Goal: Check status: Check status

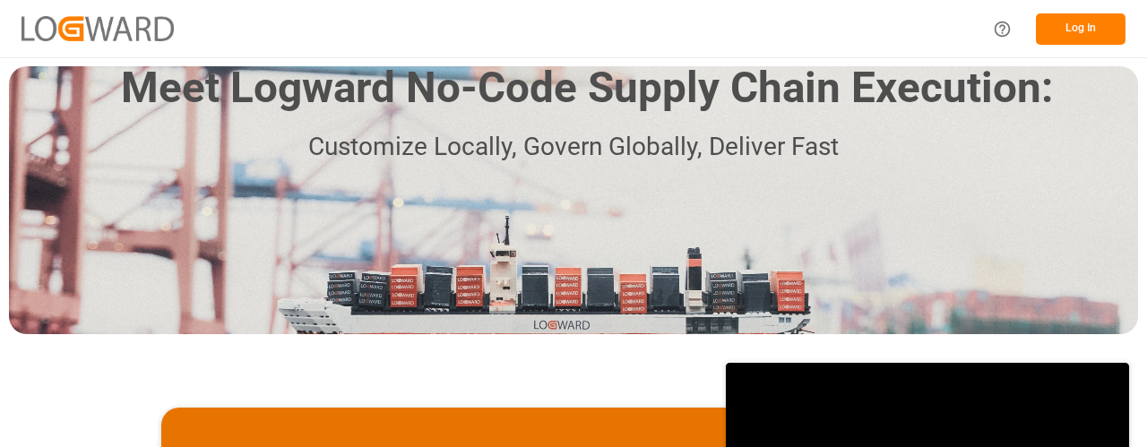
click at [1074, 29] on button "Log In" at bounding box center [1081, 28] width 90 height 31
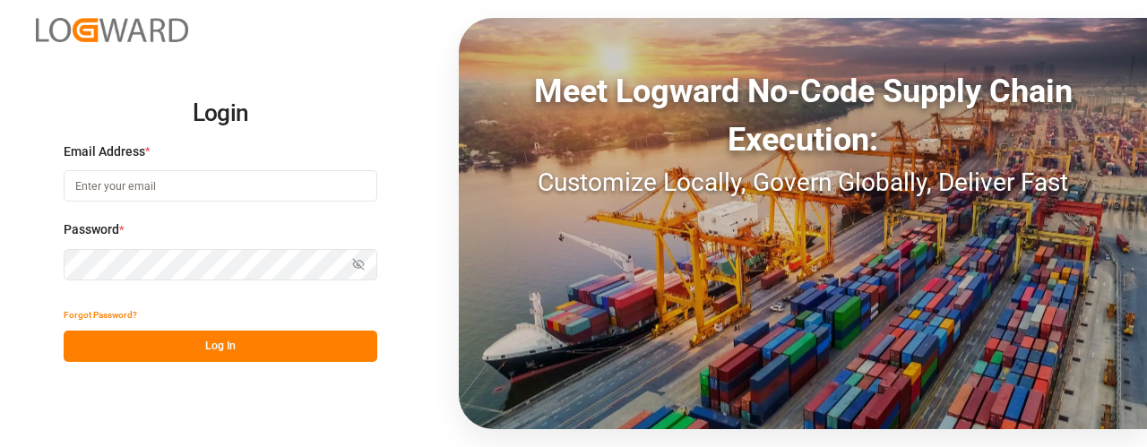
click at [274, 174] on input at bounding box center [221, 185] width 314 height 31
click at [231, 186] on input at bounding box center [221, 185] width 314 height 31
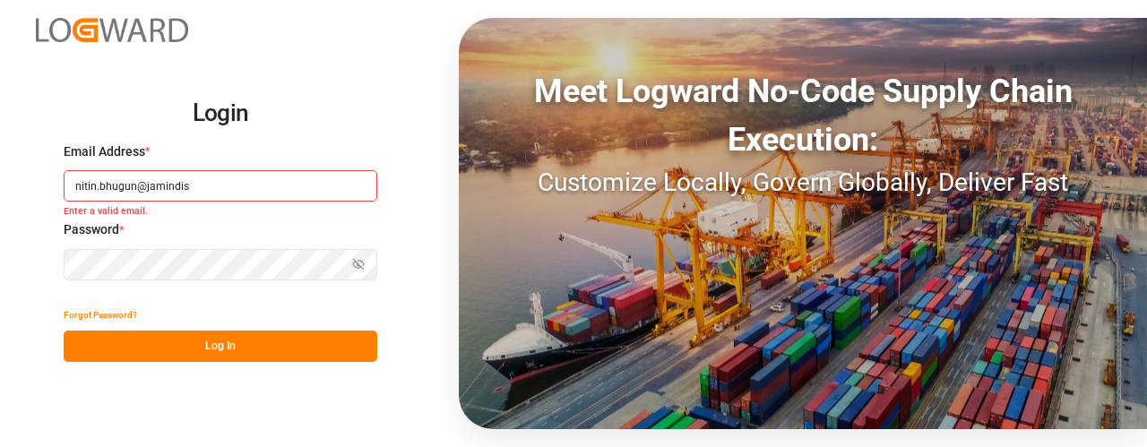
click at [273, 180] on input "nitin.bhugun@jamindis" at bounding box center [221, 185] width 314 height 31
paste input "[DOMAIN_NAME]"
type input "[EMAIL_ADDRESS][DOMAIN_NAME]"
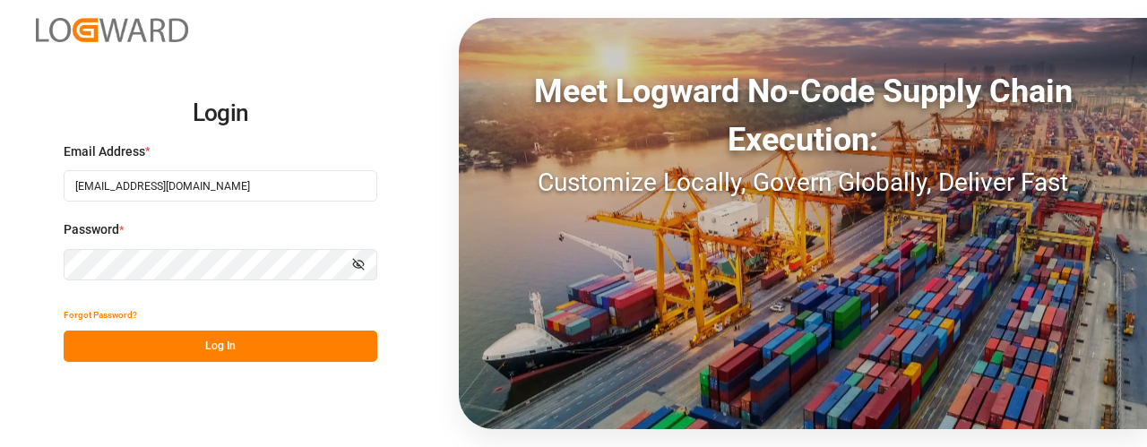
click at [221, 351] on button "Log In" at bounding box center [221, 346] width 314 height 31
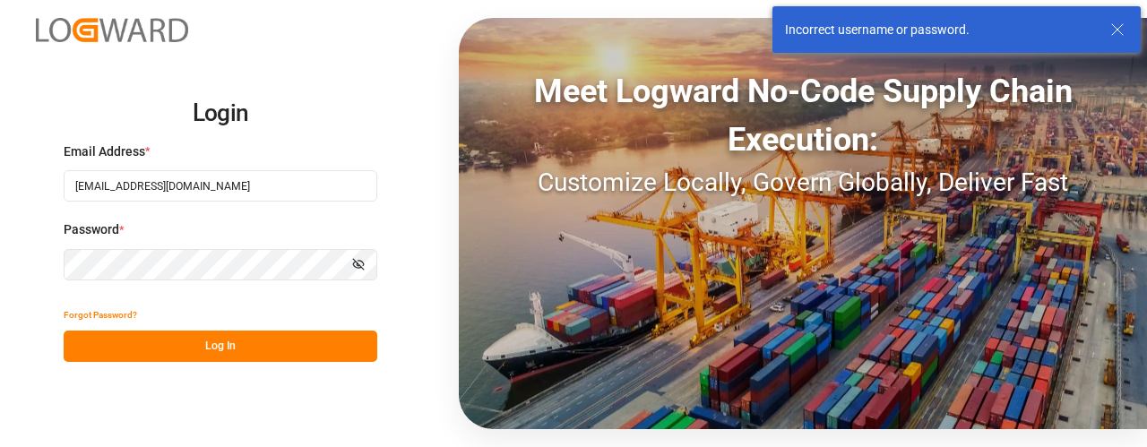
click at [221, 351] on button "Log In" at bounding box center [221, 346] width 314 height 31
click at [288, 342] on button "Log In" at bounding box center [221, 346] width 314 height 31
click at [251, 333] on button "Log In" at bounding box center [221, 346] width 314 height 31
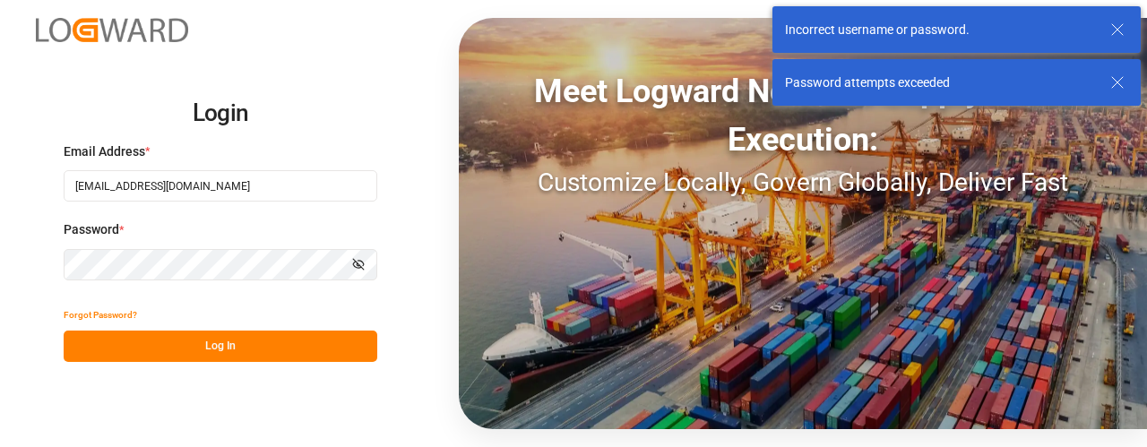
click at [253, 338] on button "Log In" at bounding box center [221, 346] width 314 height 31
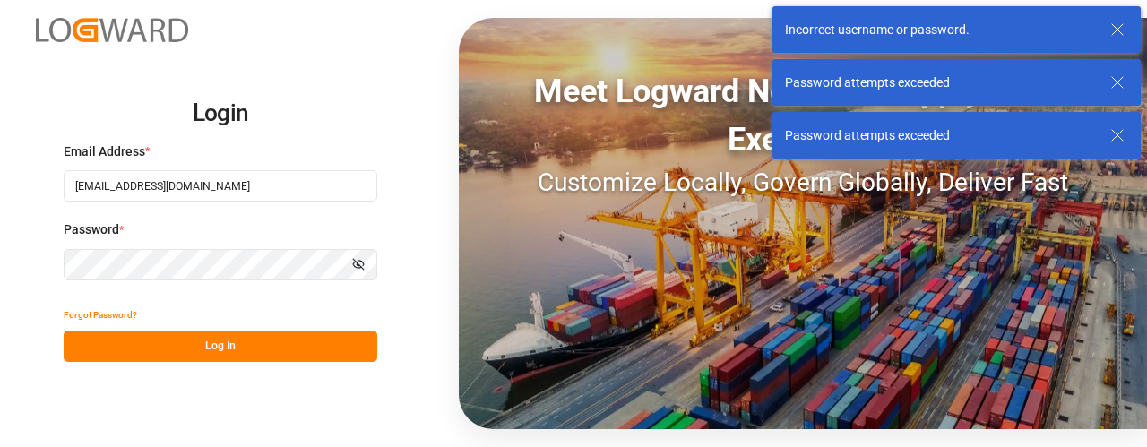
click at [1108, 139] on div "Password attempts exceeded" at bounding box center [957, 135] width 368 height 47
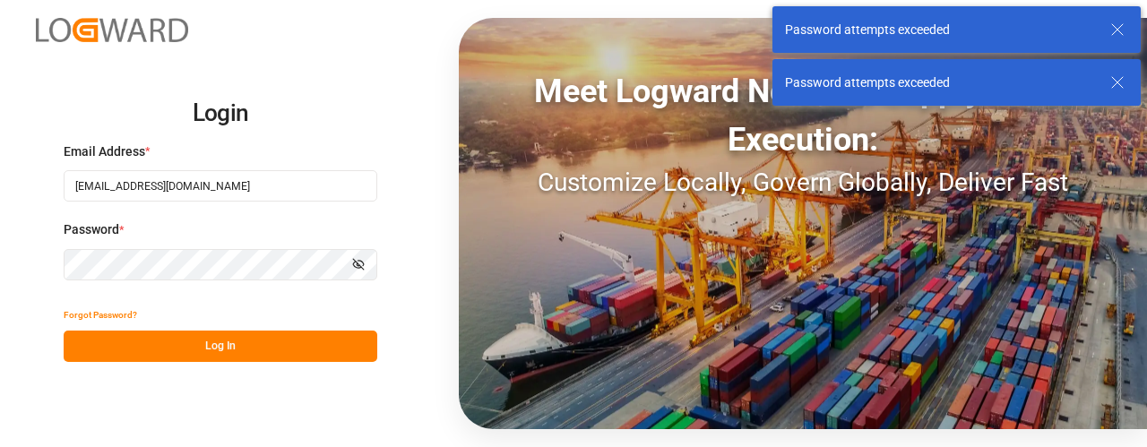
click at [1121, 80] on line at bounding box center [1118, 82] width 11 height 11
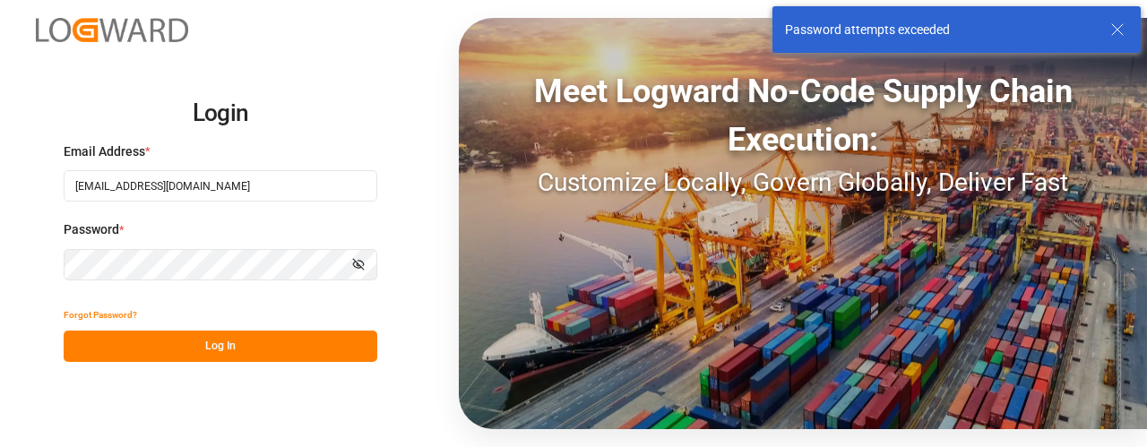
click at [1121, 38] on icon at bounding box center [1118, 30] width 22 height 22
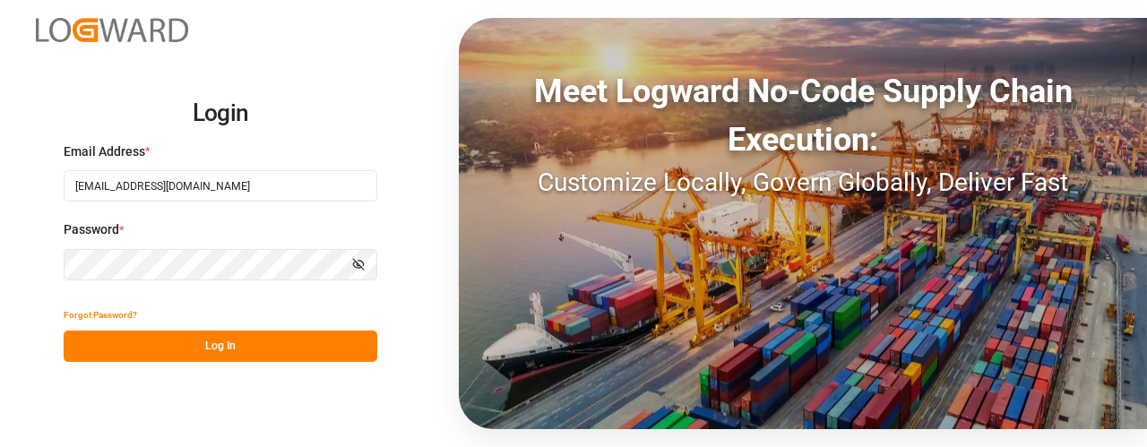
click at [129, 353] on button "Log In" at bounding box center [221, 346] width 314 height 31
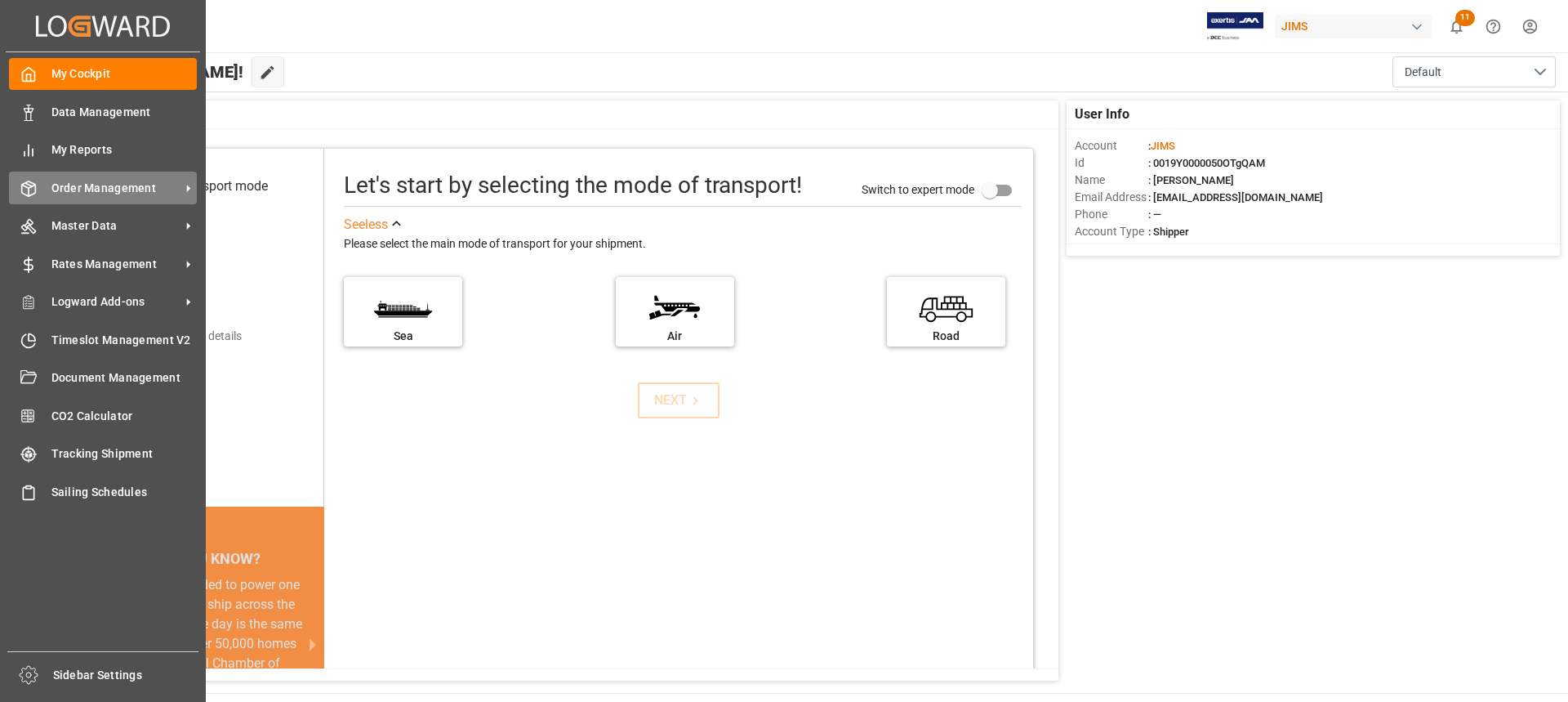
click at [104, 199] on div "Order Management Order Management" at bounding box center [103, 187] width 188 height 32
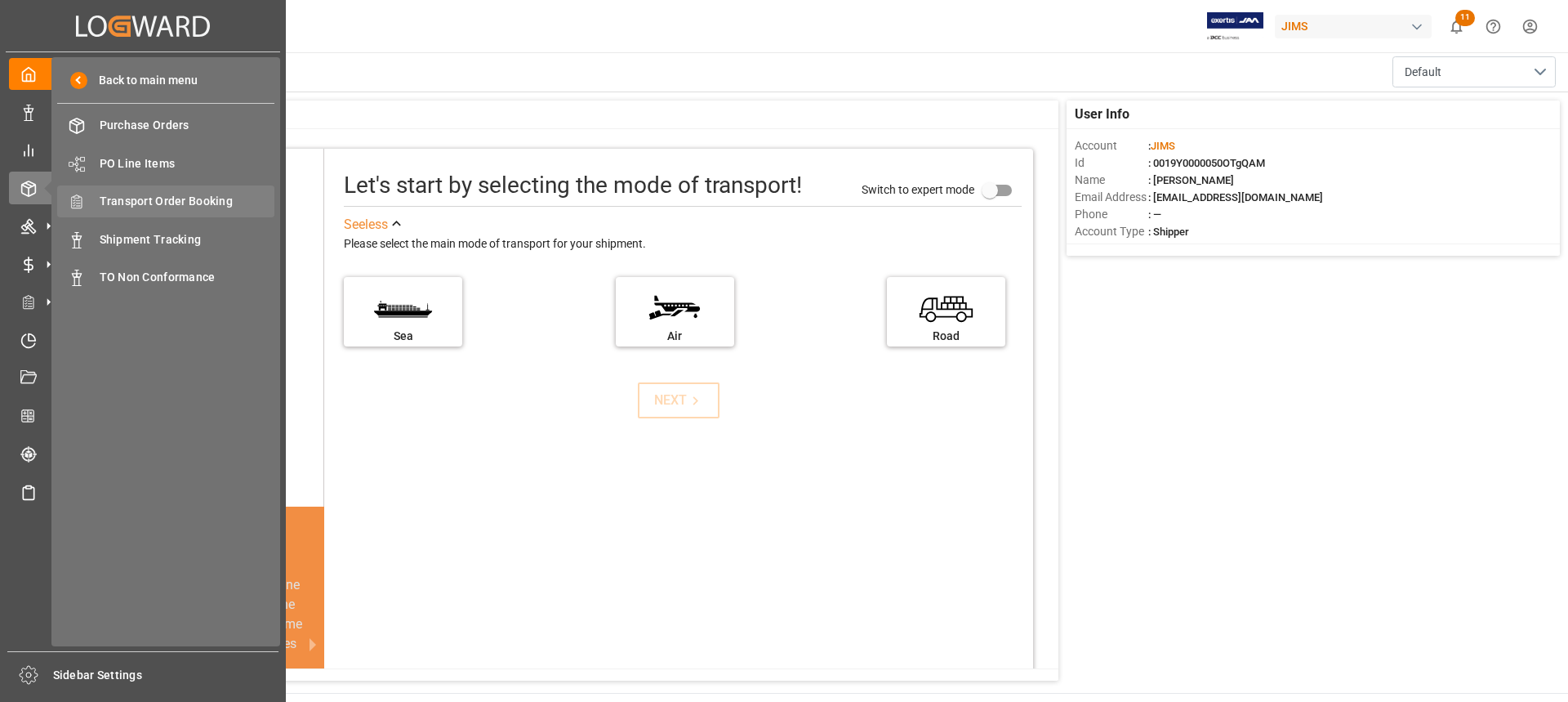
click at [146, 192] on div "Transport Order Booking Transport Order Booking" at bounding box center [166, 201] width 217 height 32
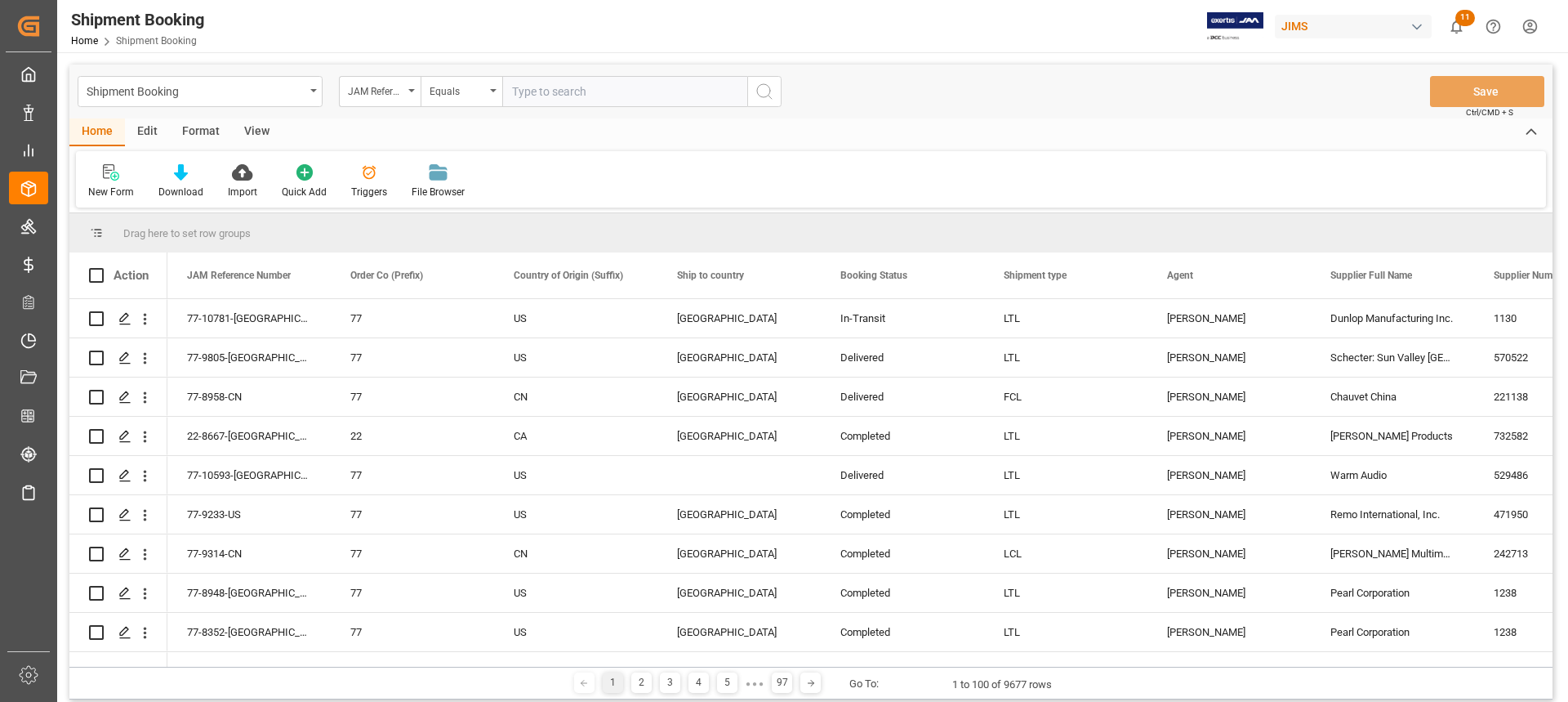
click at [627, 85] on input "text" at bounding box center [624, 91] width 245 height 31
paste input "22-10788-MY"
type input "22-10788-MY"
click at [769, 83] on icon "search button" at bounding box center [764, 92] width 20 height 20
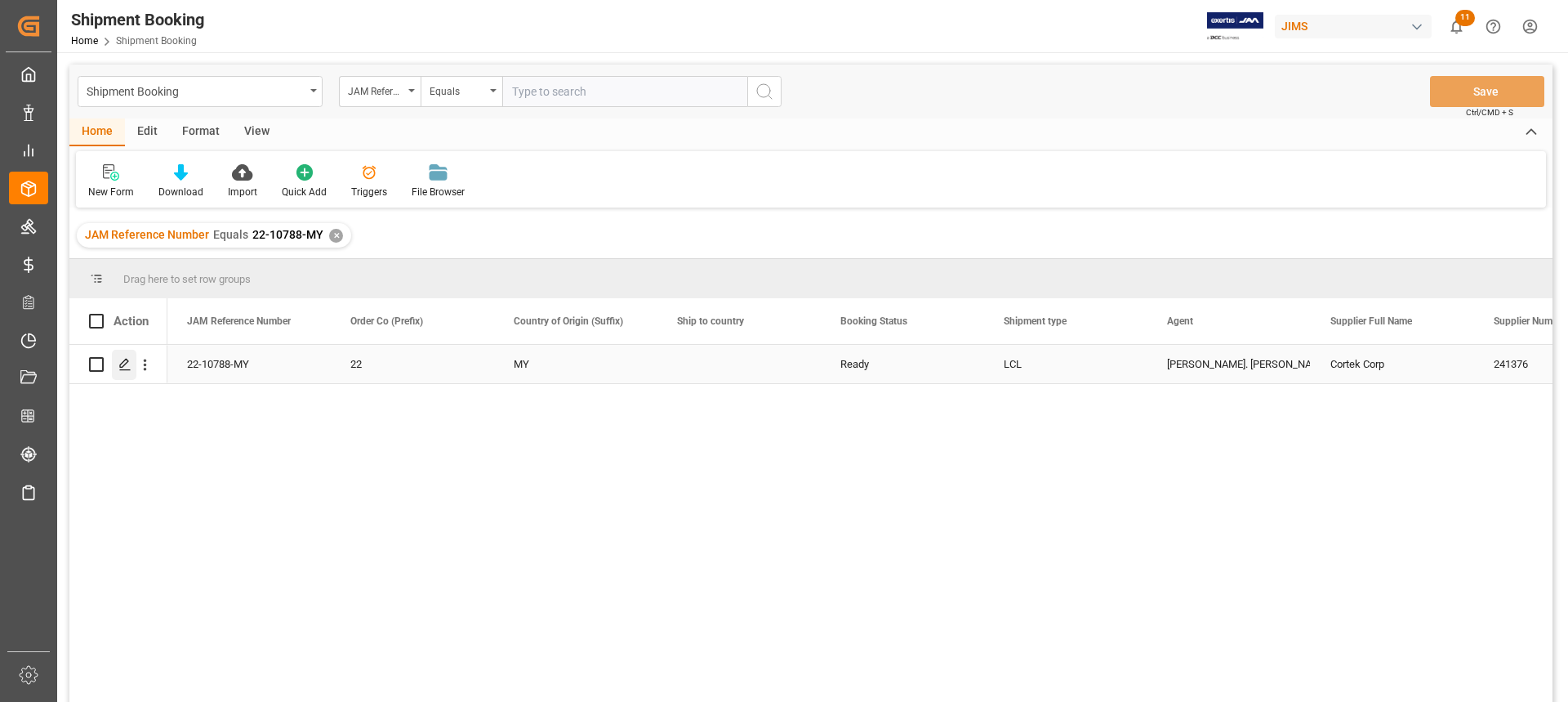
click at [127, 369] on icon "Press SPACE to select this row." at bounding box center [125, 365] width 13 height 13
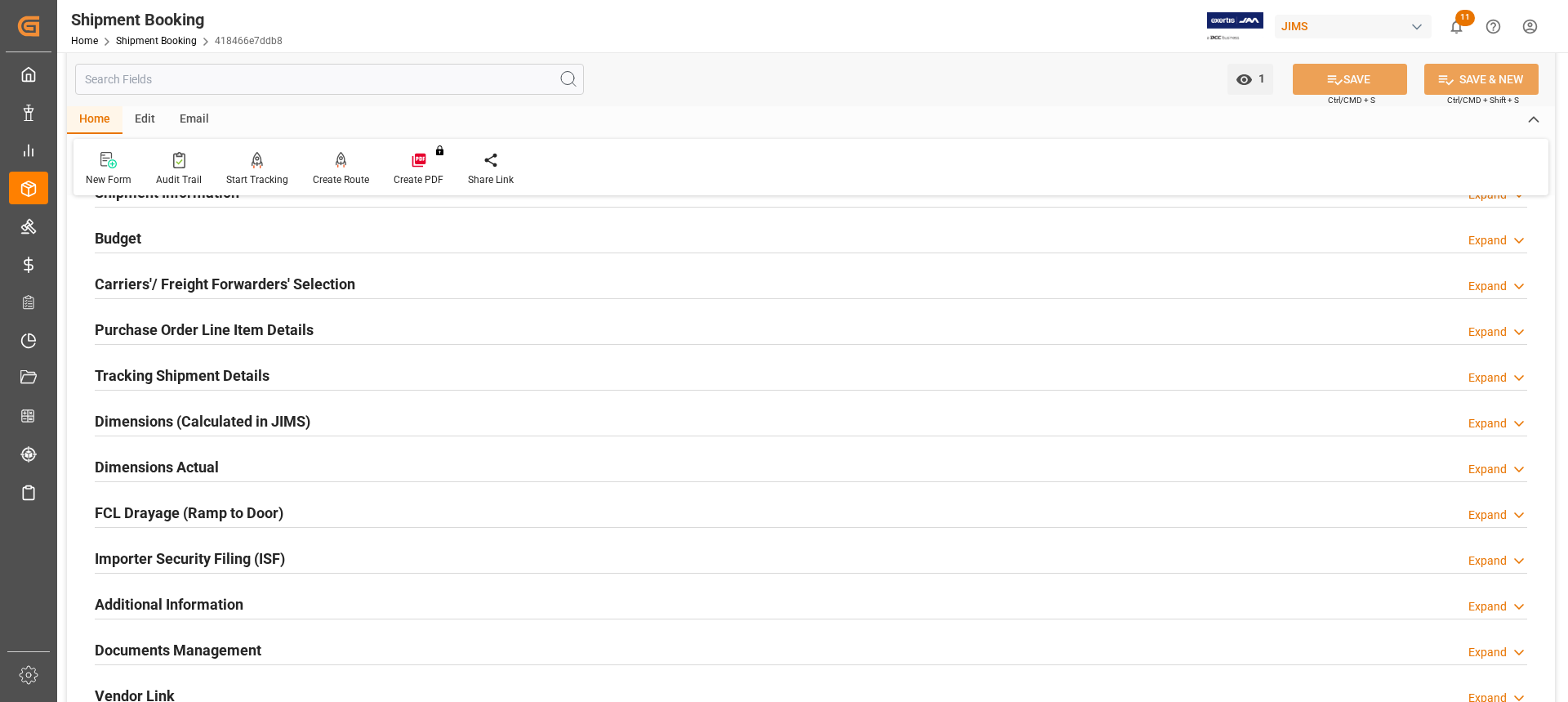
scroll to position [245, 0]
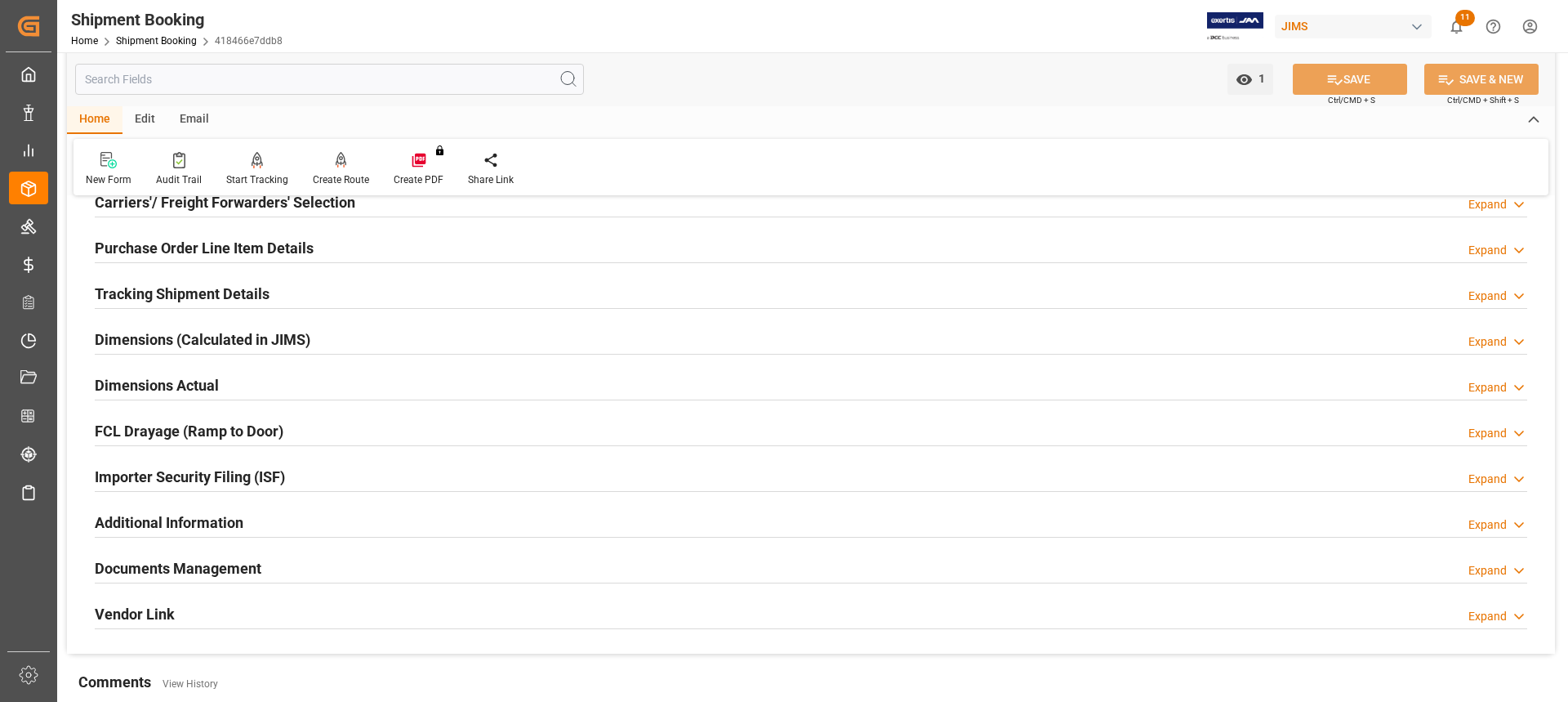
click at [207, 407] on h2 "Documents Management" at bounding box center [178, 568] width 167 height 22
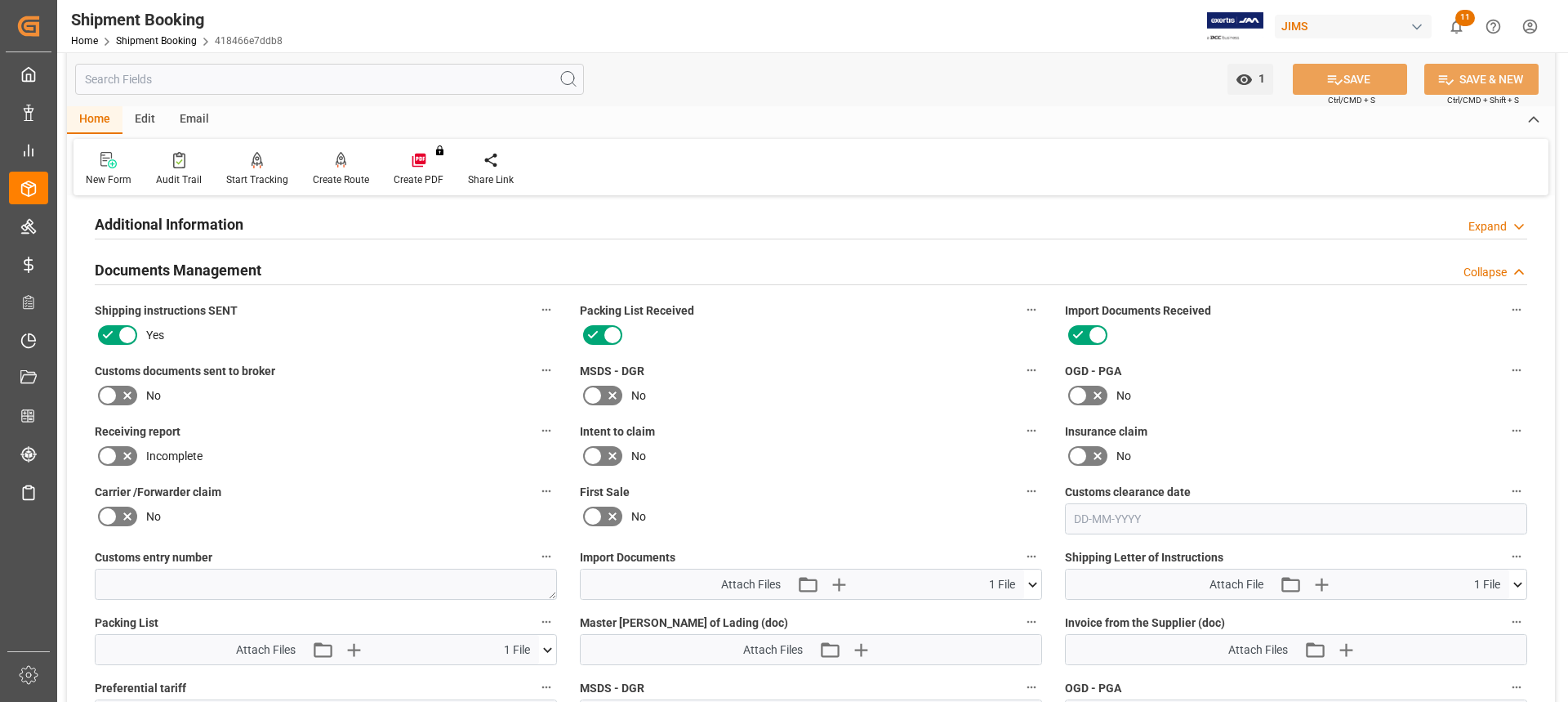
scroll to position [573, 0]
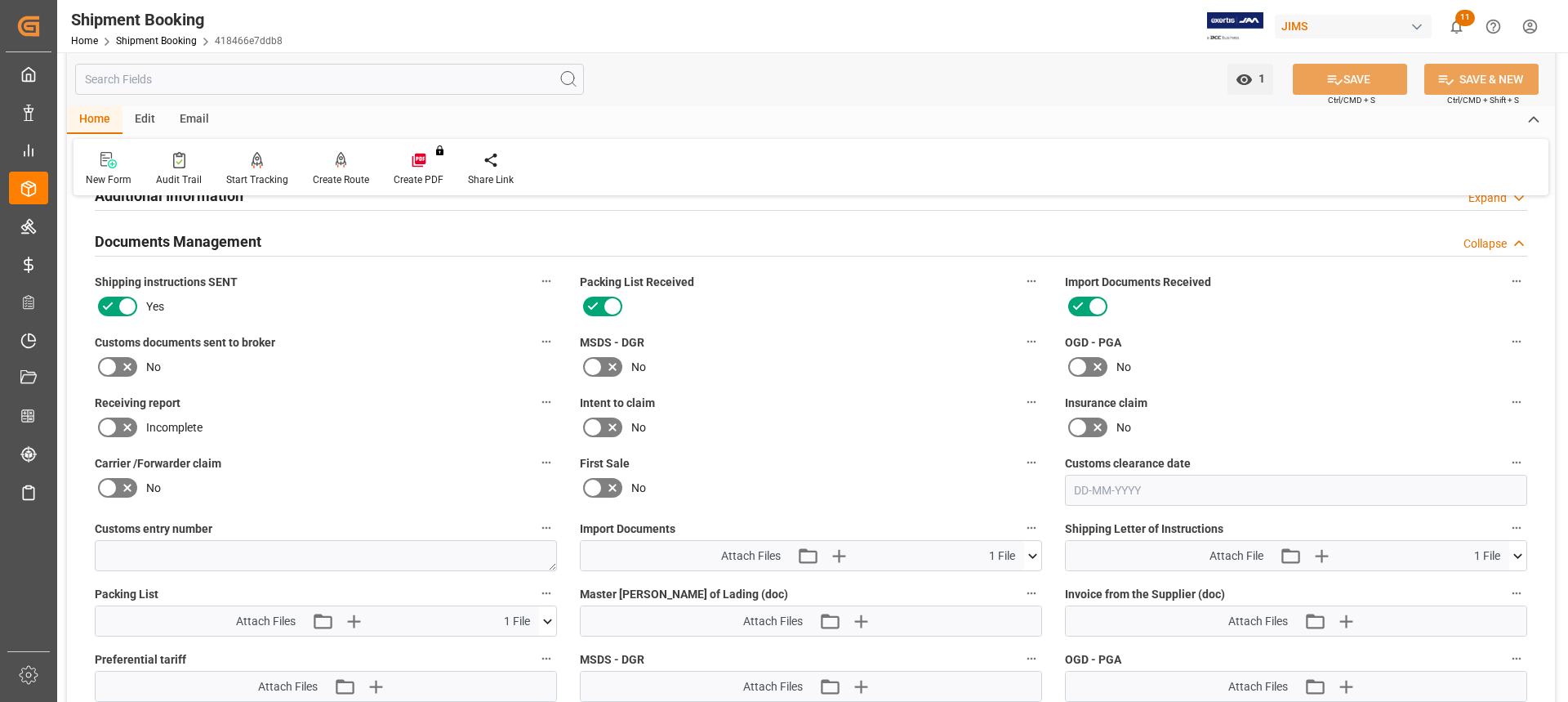
click at [1045, 407] on icon at bounding box center [1518, 556] width 17 height 17
click at [1045, 407] on icon at bounding box center [1474, 586] width 17 height 17
